Goal: Information Seeking & Learning: Learn about a topic

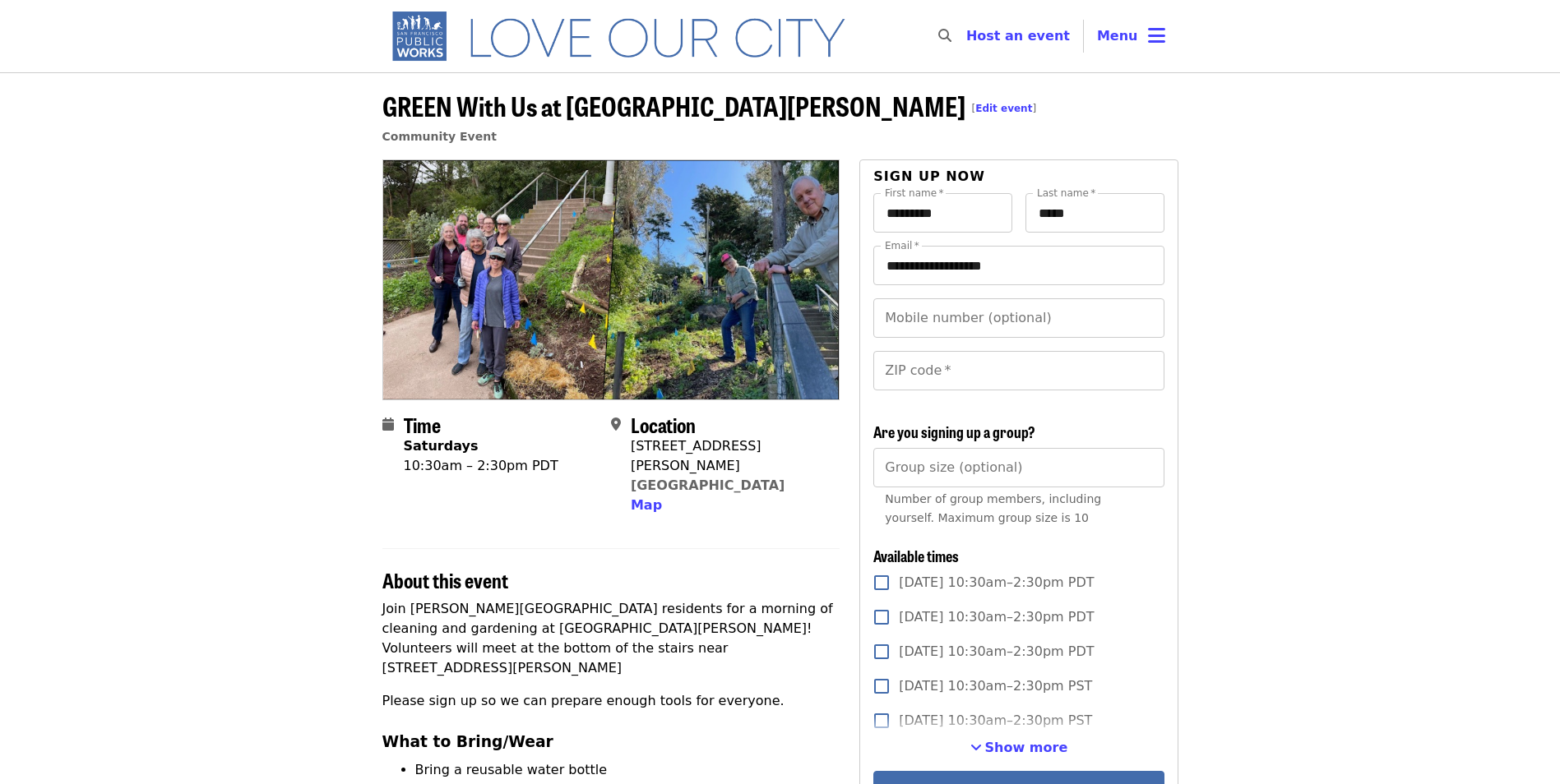
click at [1162, 41] on icon "bars icon" at bounding box center [1157, 35] width 18 height 24
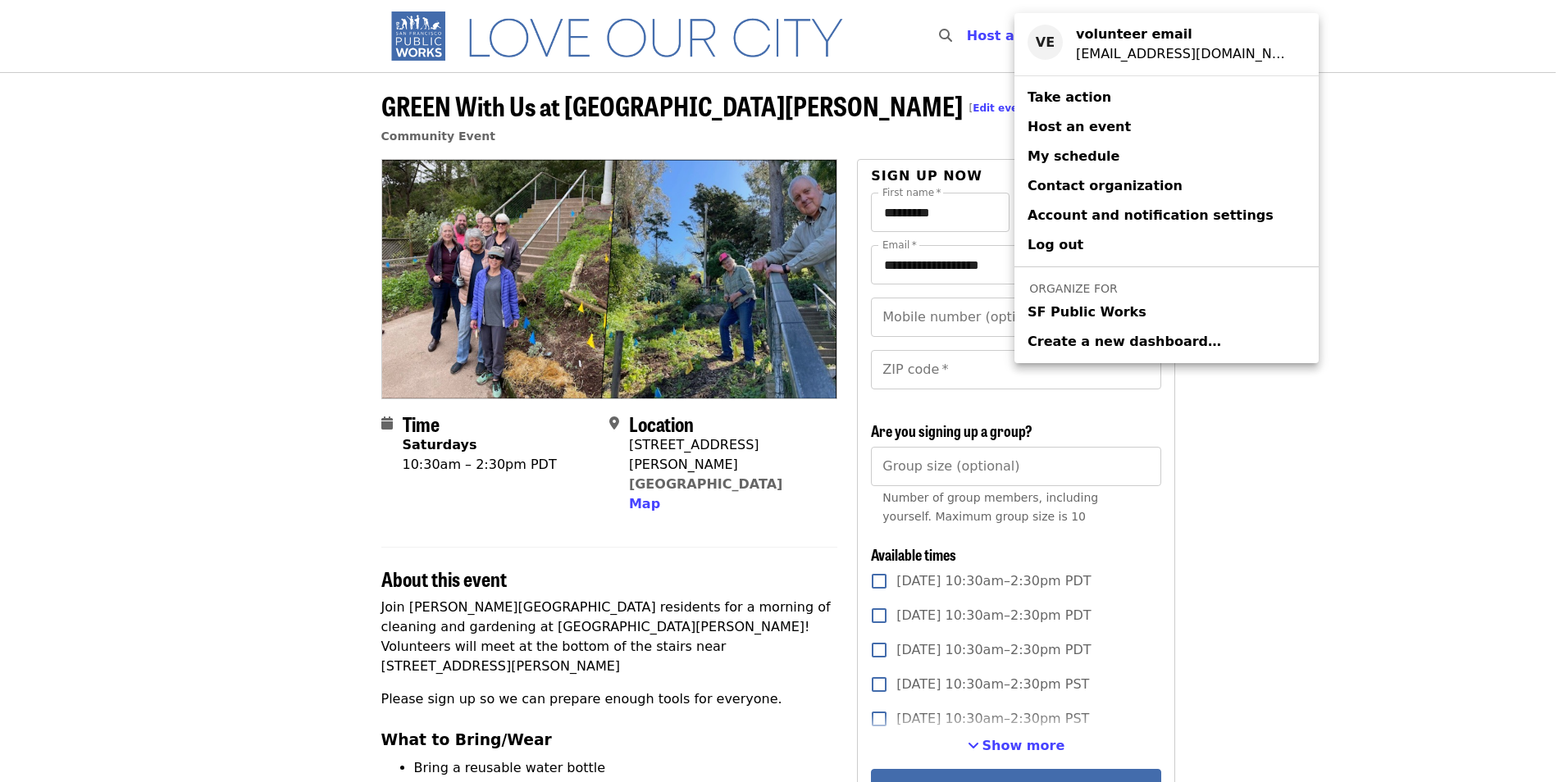
click at [1062, 319] on span "SF Public Works" at bounding box center [1087, 313] width 119 height 20
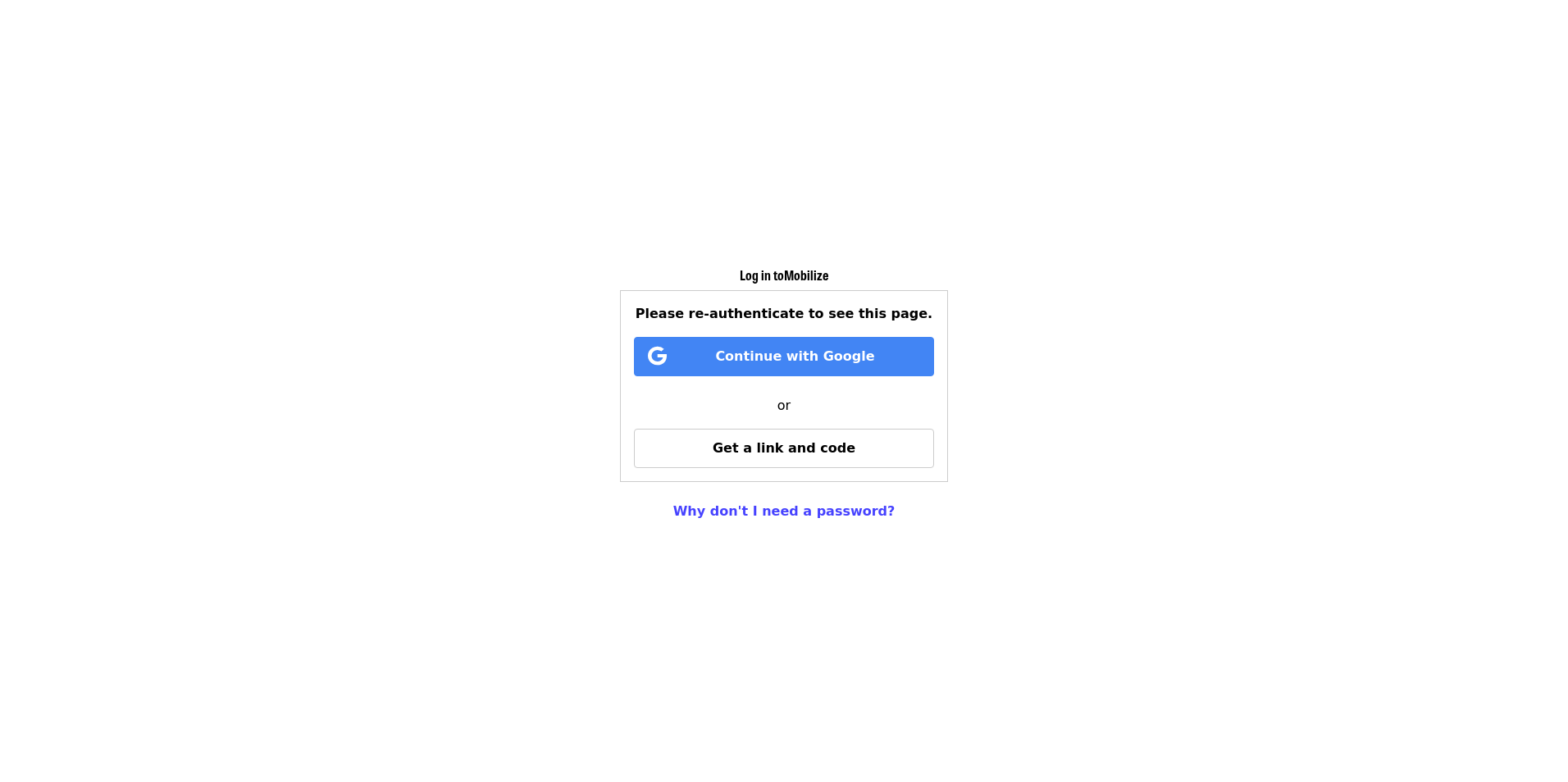
click at [806, 455] on span "Get a link and code" at bounding box center [784, 449] width 143 height 16
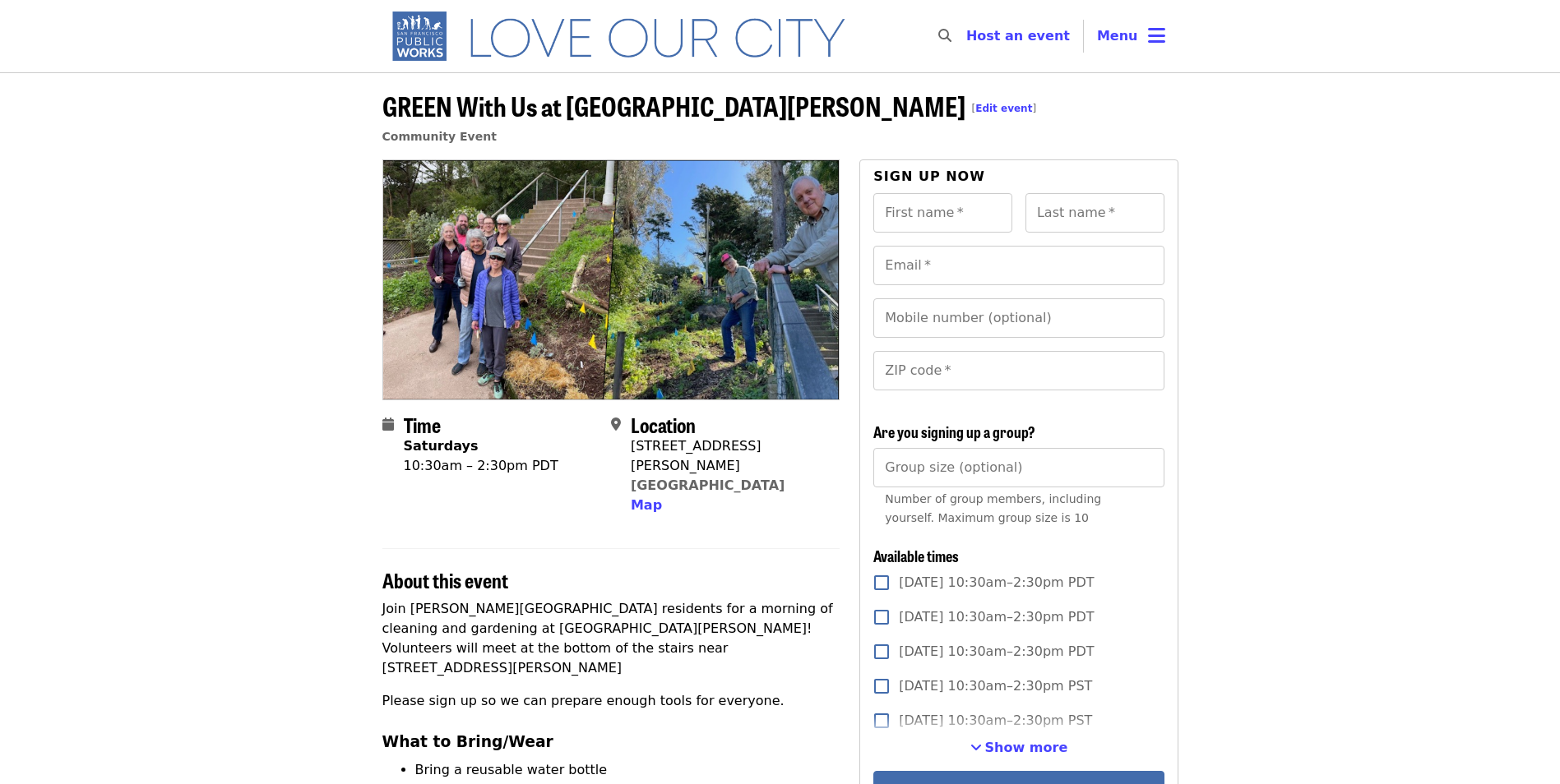
click at [1155, 27] on icon "bars icon" at bounding box center [1157, 35] width 18 height 24
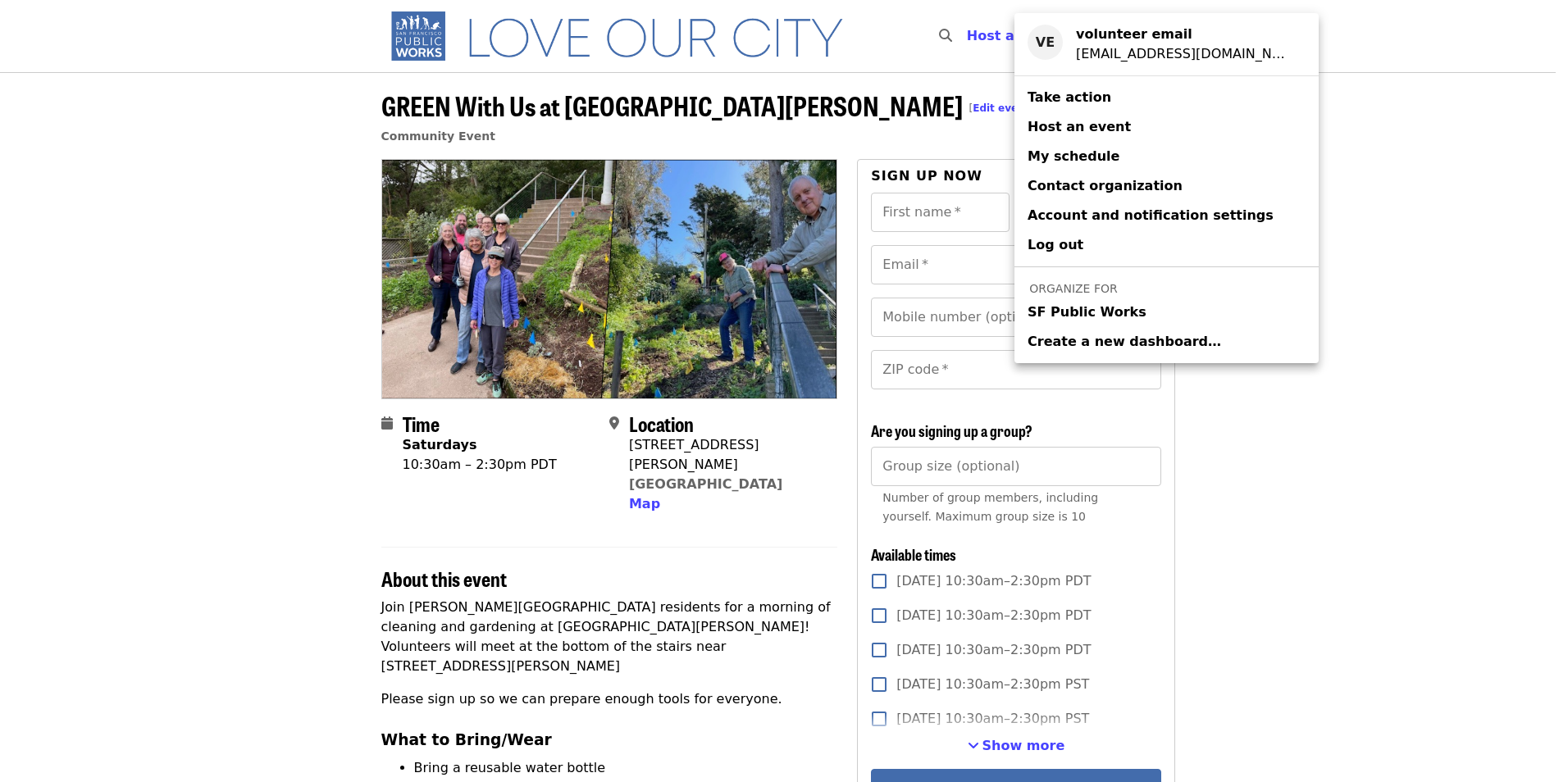
click at [1074, 314] on span "SF Public Works" at bounding box center [1087, 313] width 119 height 20
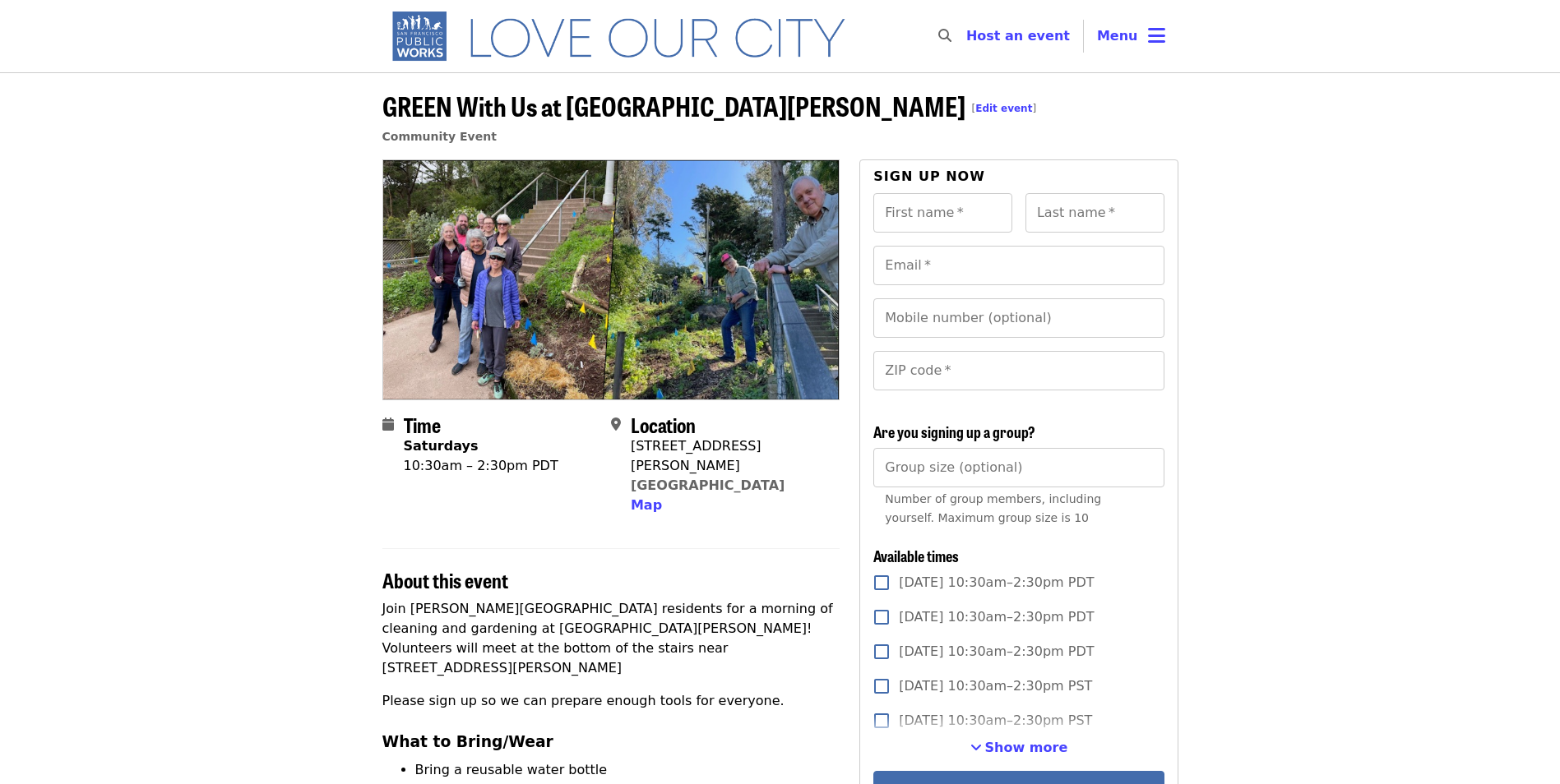
click at [1213, 108] on header "GREEN With Us at [GEOGRAPHIC_DATA][PERSON_NAME] [ Edit event ] Community Event" at bounding box center [780, 116] width 1560 height 87
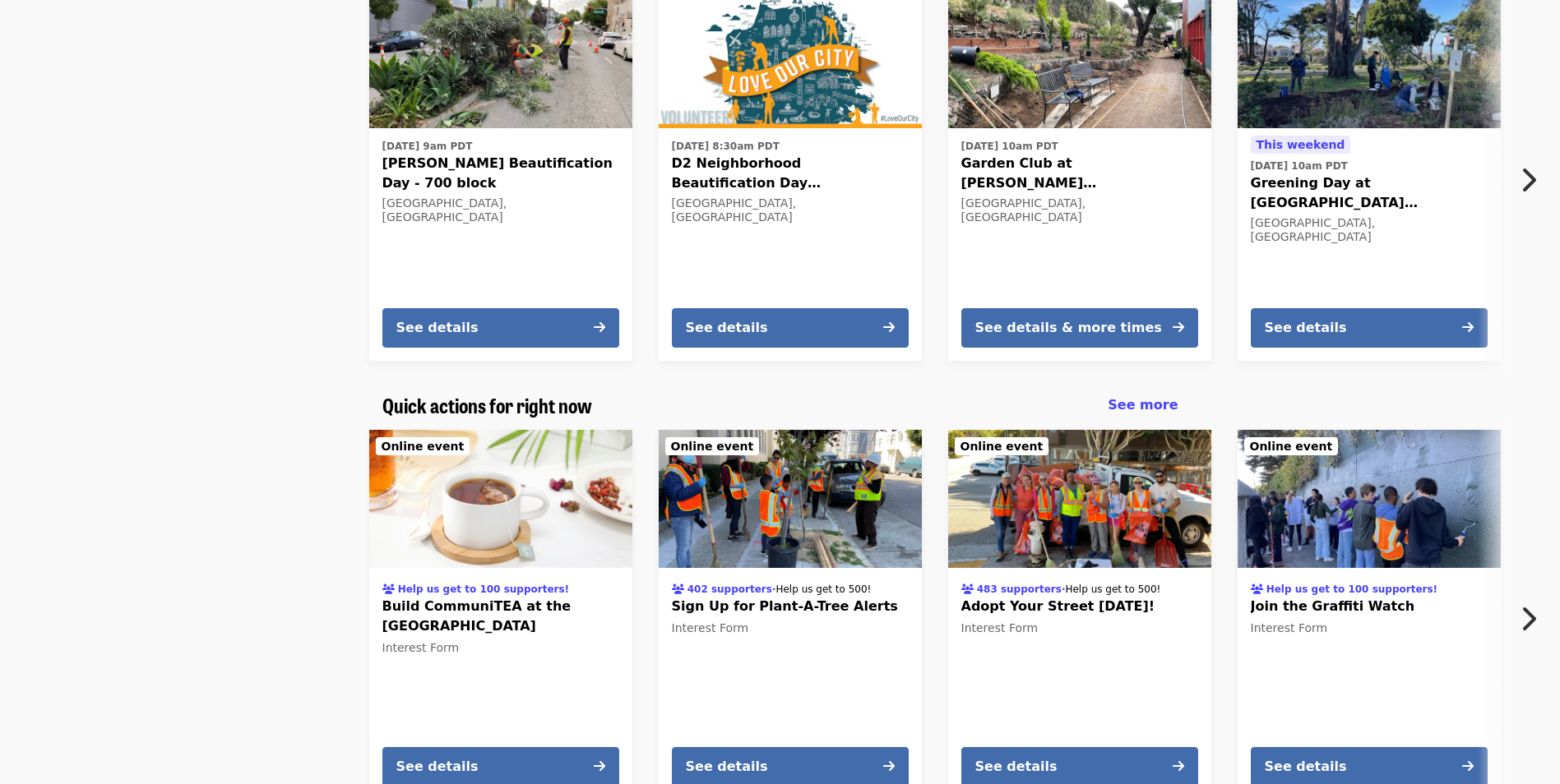
scroll to position [2057, 0]
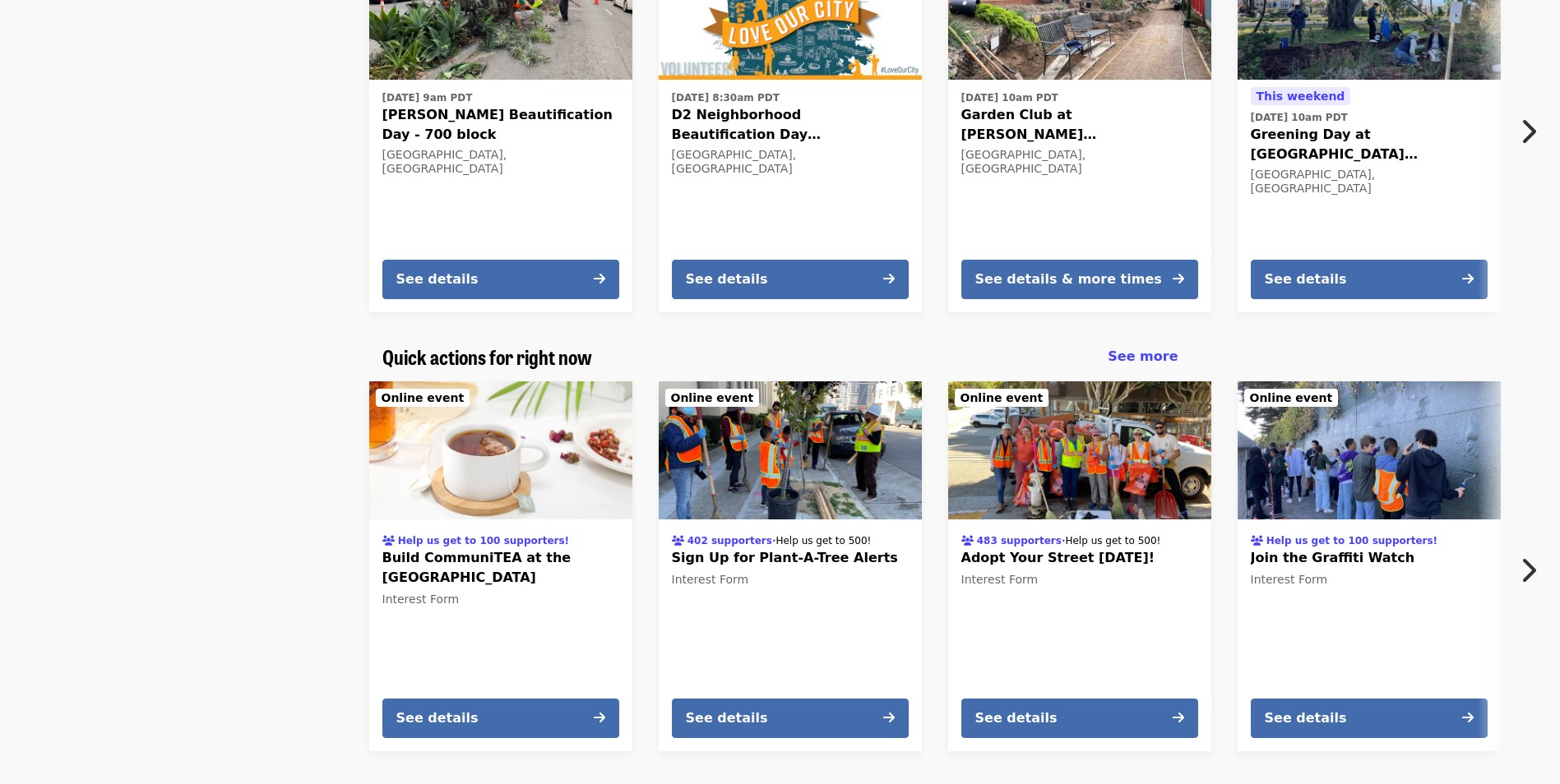
click at [805, 260] on button "See details" at bounding box center [790, 279] width 237 height 39
